Goal: Find specific page/section: Find specific page/section

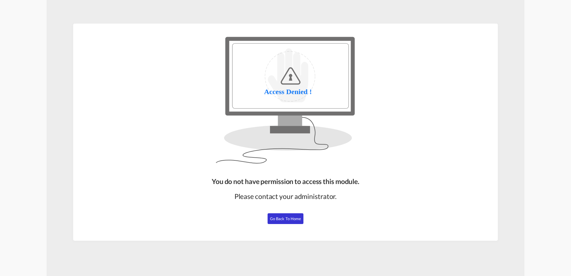
click at [278, 219] on span "Go Back to Home" at bounding box center [285, 218] width 31 height 5
